Goal: Task Accomplishment & Management: Use online tool/utility

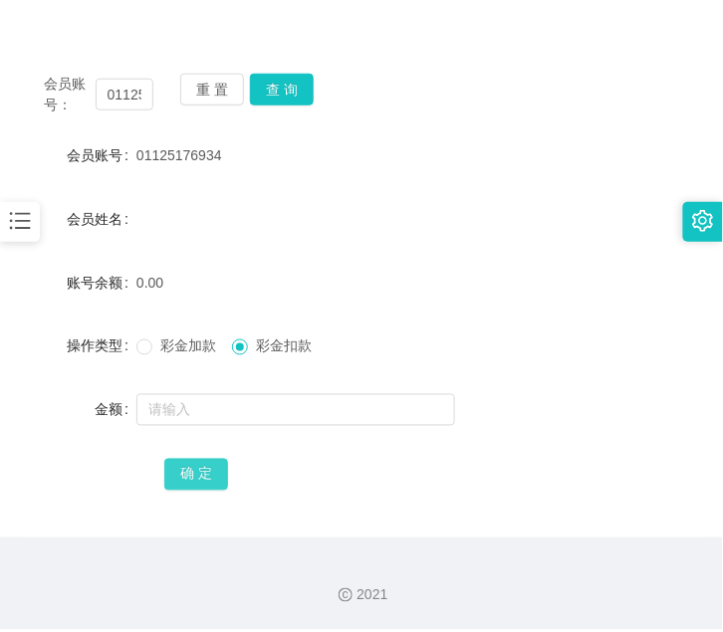
scroll to position [197, 0]
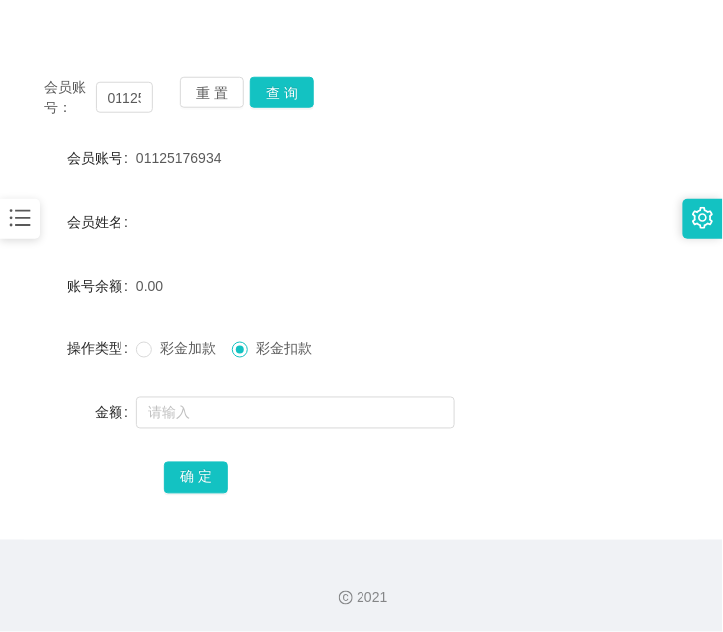
click at [27, 220] on icon "图标: bars" at bounding box center [20, 218] width 21 height 17
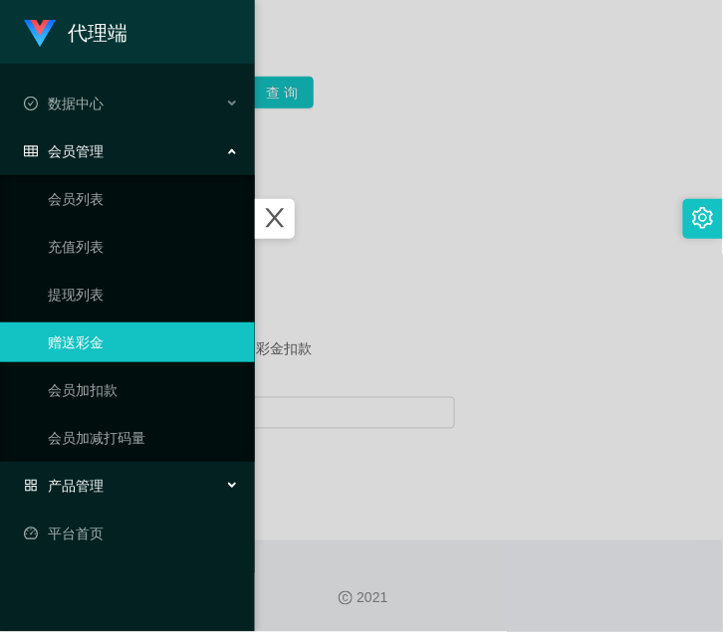
click at [64, 361] on span "产品管理" at bounding box center [64, 486] width 80 height 16
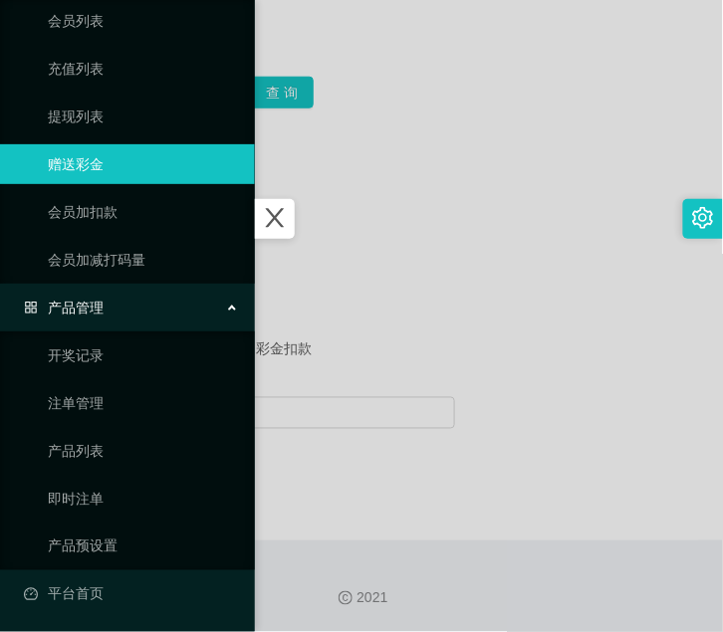
scroll to position [179, 0]
click at [103, 361] on link "产品预设置" at bounding box center [143, 546] width 191 height 40
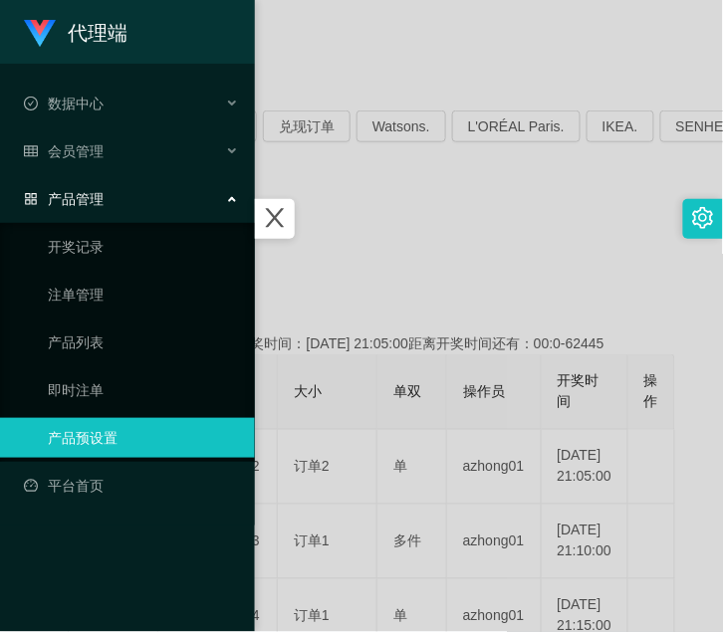
click at [375, 266] on div at bounding box center [361, 316] width 723 height 632
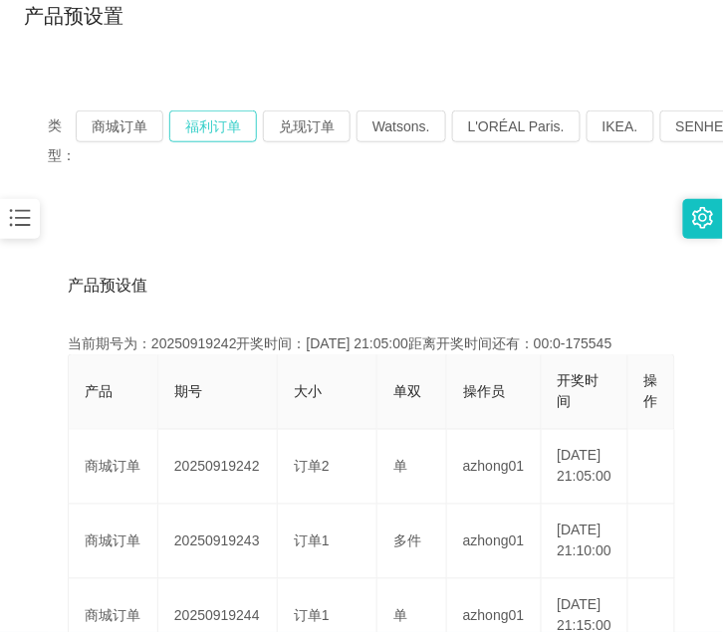
click at [221, 125] on button "福利订单" at bounding box center [213, 127] width 88 height 32
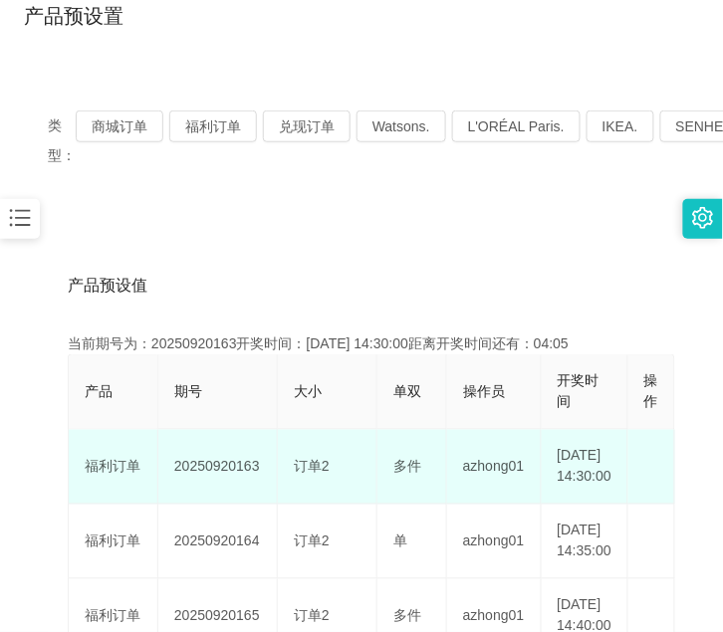
drag, startPoint x: 174, startPoint y: 478, endPoint x: 262, endPoint y: 484, distance: 87.8
click at [262, 361] on td "20250920163" at bounding box center [217, 467] width 119 height 75
drag, startPoint x: 262, startPoint y: 484, endPoint x: 211, endPoint y: 484, distance: 50.8
click at [211, 361] on td "20250920163" at bounding box center [217, 467] width 119 height 75
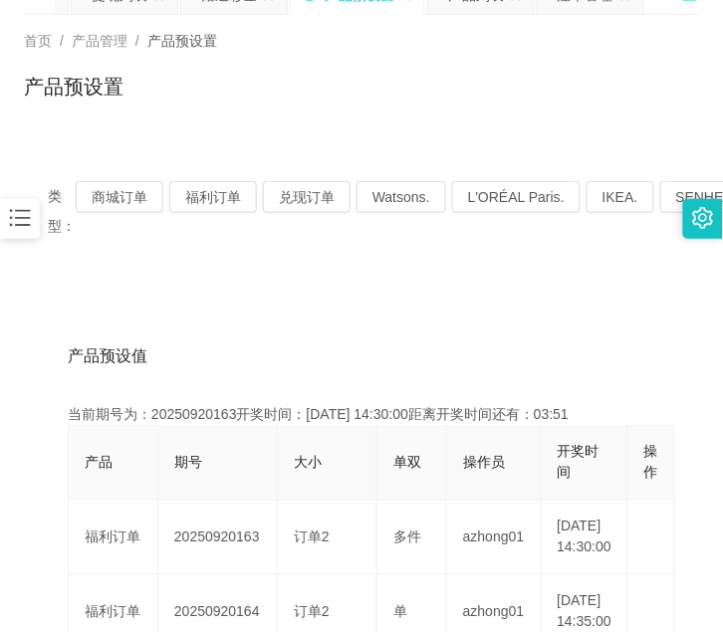
scroll to position [95, 0]
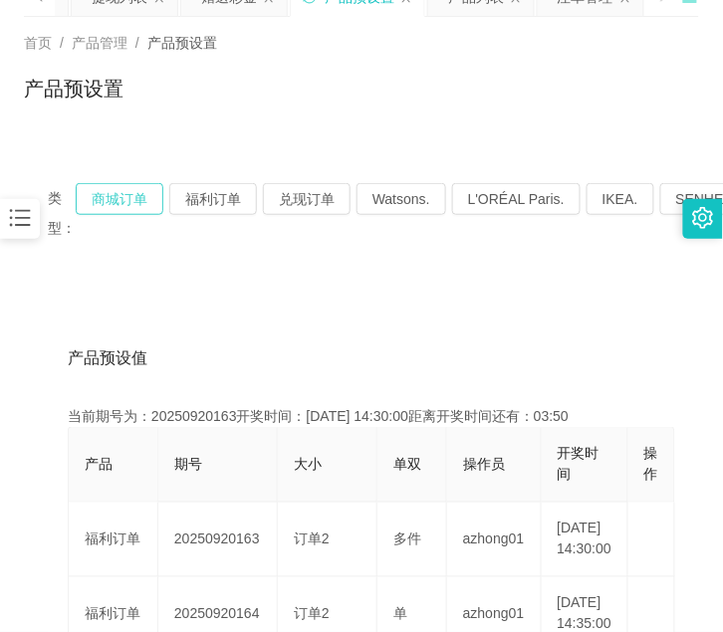
click at [100, 205] on button "商城订单" at bounding box center [120, 199] width 88 height 32
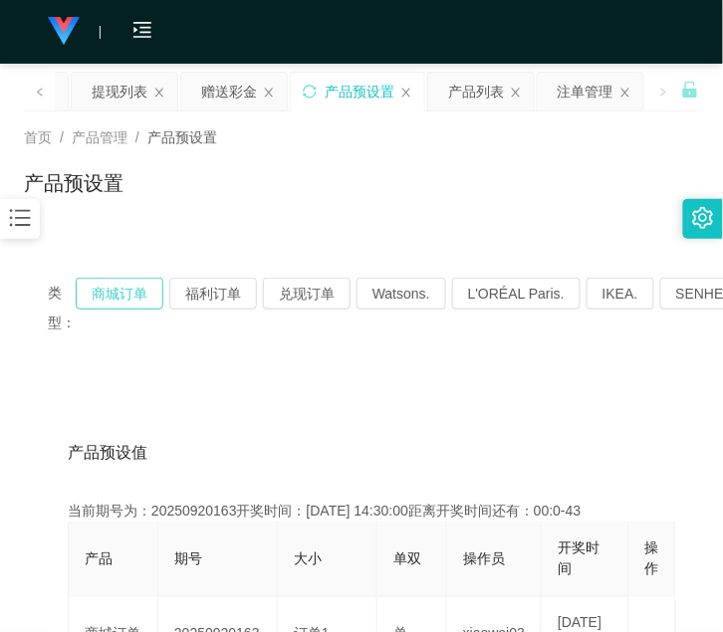
scroll to position [0, 0]
click at [18, 227] on icon "图标: bars" at bounding box center [20, 218] width 26 height 26
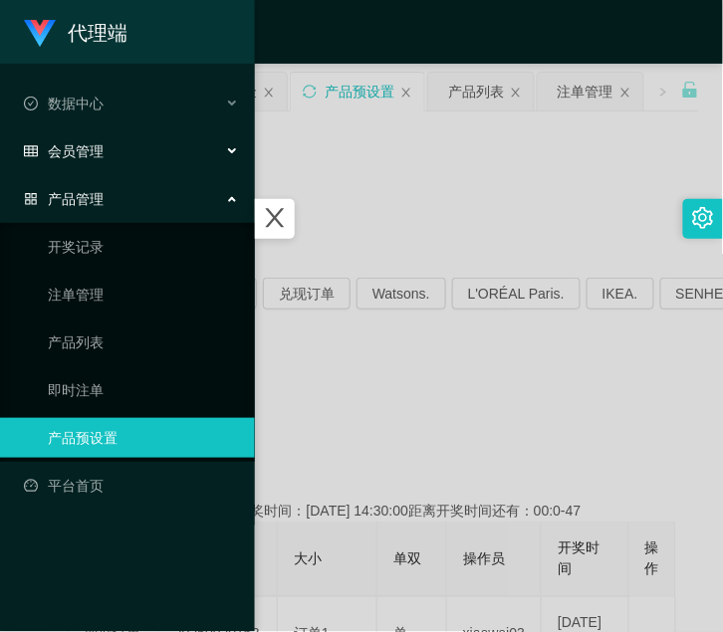
click at [76, 164] on div "会员管理" at bounding box center [127, 151] width 255 height 40
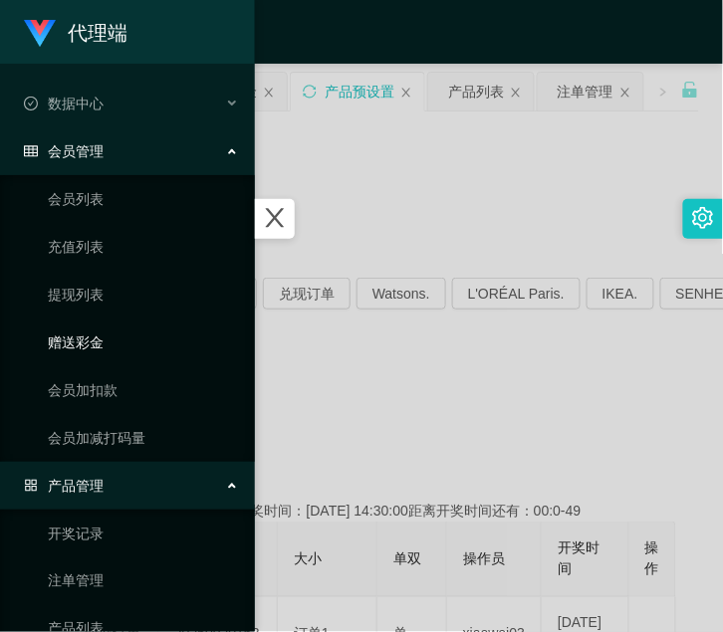
click at [108, 349] on link "赠送彩金" at bounding box center [143, 343] width 191 height 40
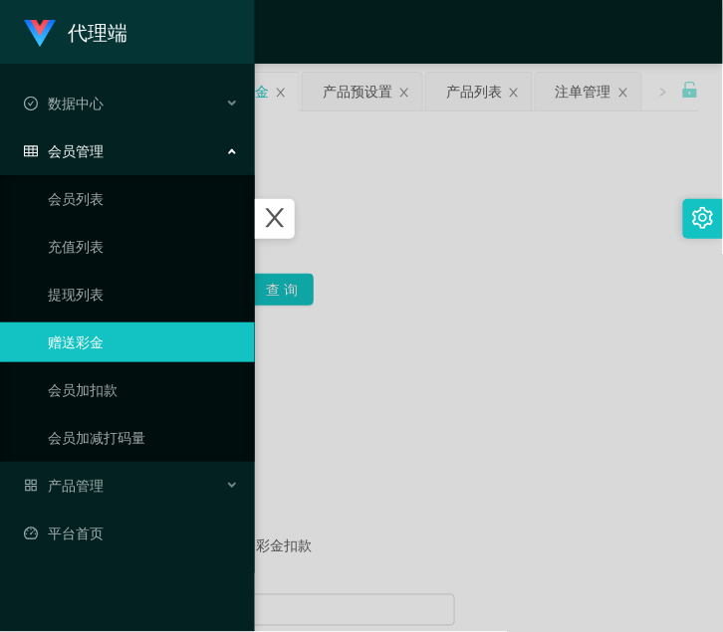
click at [356, 337] on div at bounding box center [361, 316] width 723 height 632
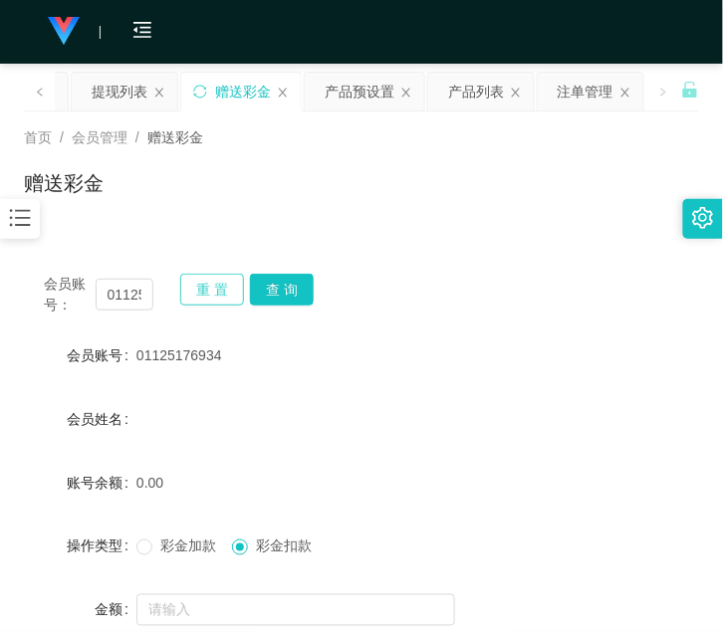
click at [227, 287] on button "重 置" at bounding box center [212, 290] width 64 height 32
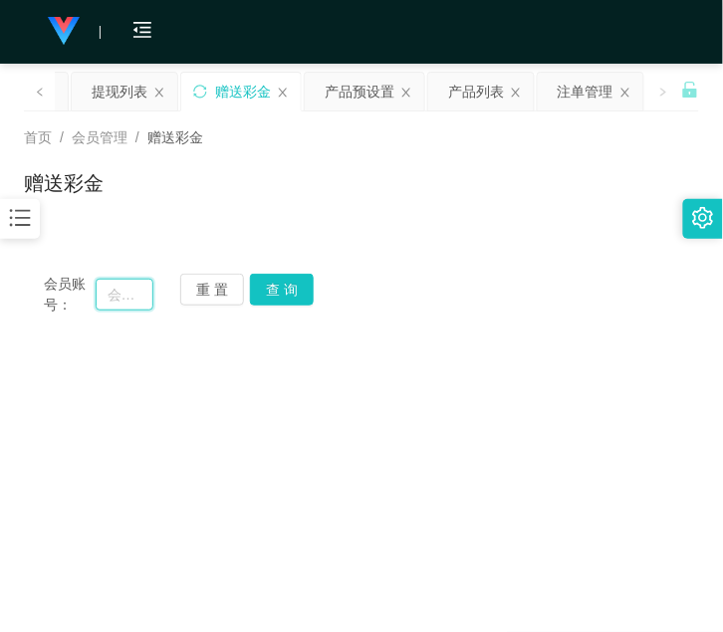
drag, startPoint x: 129, startPoint y: 291, endPoint x: 144, endPoint y: 291, distance: 14.9
click at [129, 291] on input "text" at bounding box center [125, 295] width 58 height 32
paste input "RexChing0701"
type input "RexChing0701"
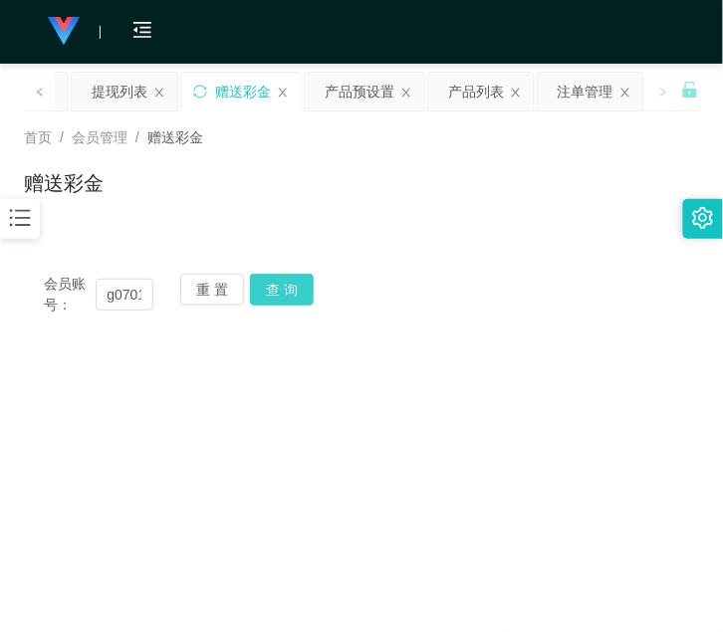
scroll to position [0, 0]
click at [273, 291] on button "查 询" at bounding box center [282, 290] width 64 height 32
